Goal: Find specific page/section: Find specific page/section

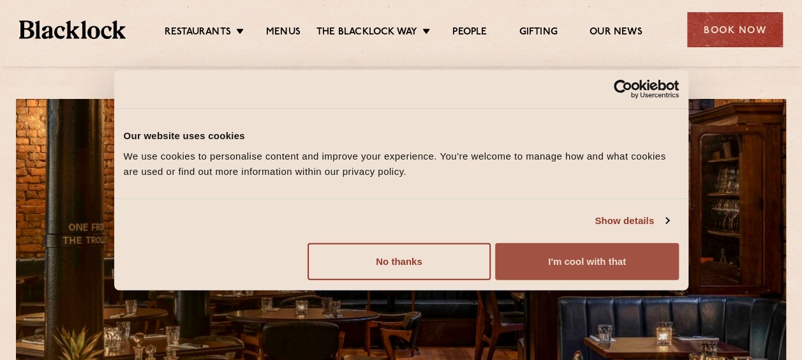
click at [549, 256] on button "I'm cool with that" at bounding box center [586, 260] width 183 height 37
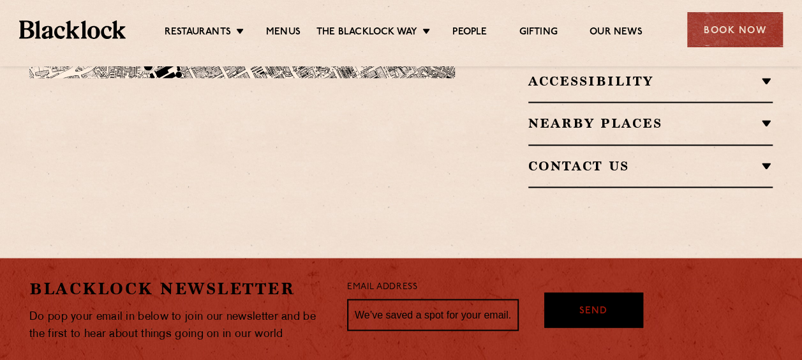
scroll to position [893, 0]
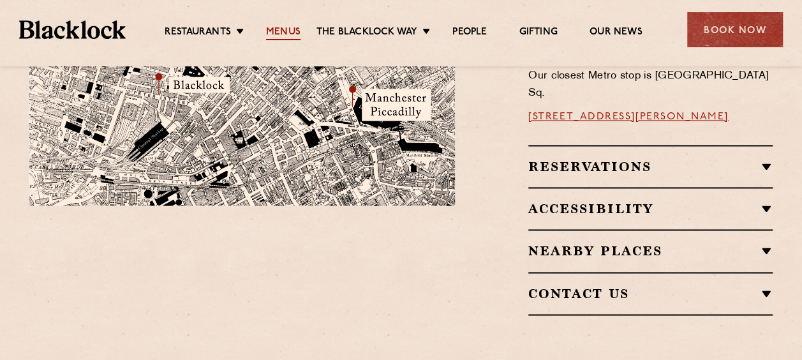
click at [290, 32] on link "Menus" at bounding box center [283, 33] width 34 height 14
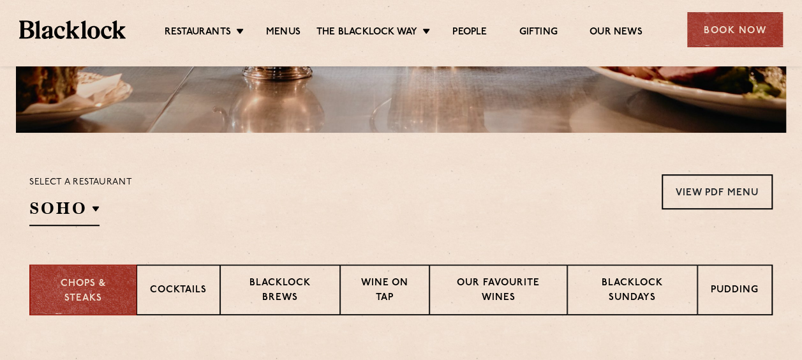
scroll to position [383, 0]
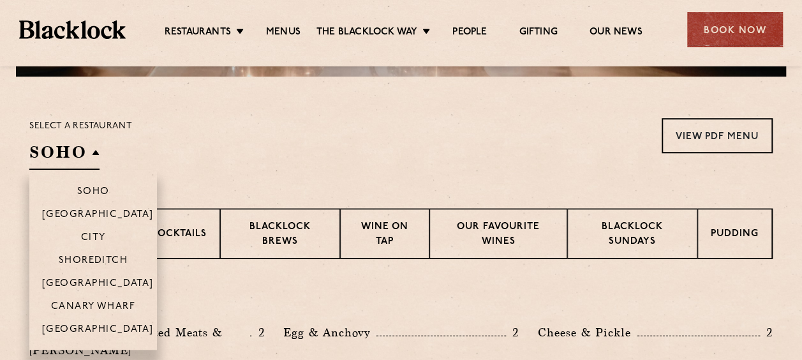
click at [78, 158] on h2 "SOHO" at bounding box center [64, 155] width 70 height 29
click at [87, 329] on p "[GEOGRAPHIC_DATA]" at bounding box center [98, 330] width 112 height 13
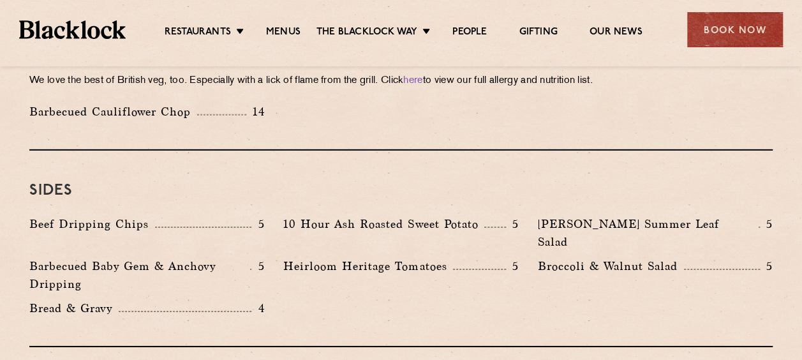
scroll to position [1914, 0]
